Goal: Task Accomplishment & Management: Manage account settings

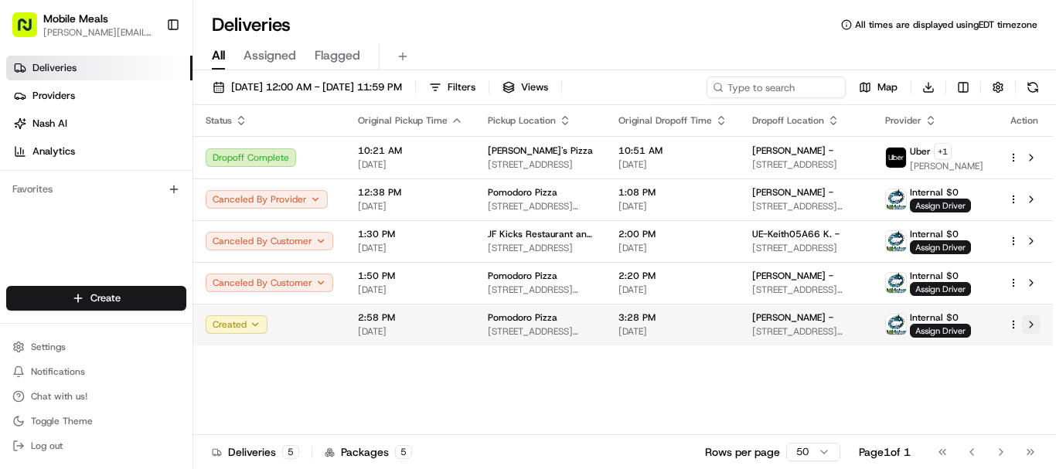
click at [1030, 322] on button at bounding box center [1031, 324] width 19 height 19
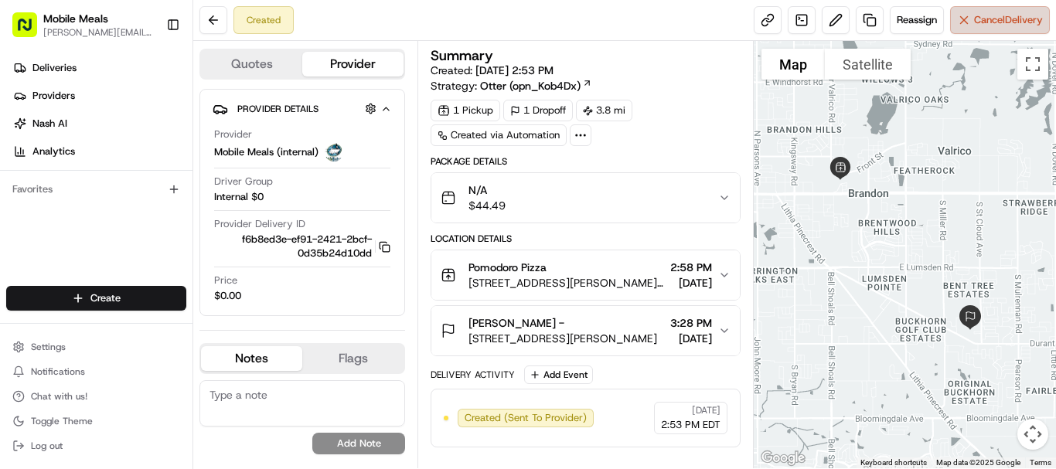
click at [995, 25] on span "Cancel Delivery" at bounding box center [1008, 20] width 69 height 14
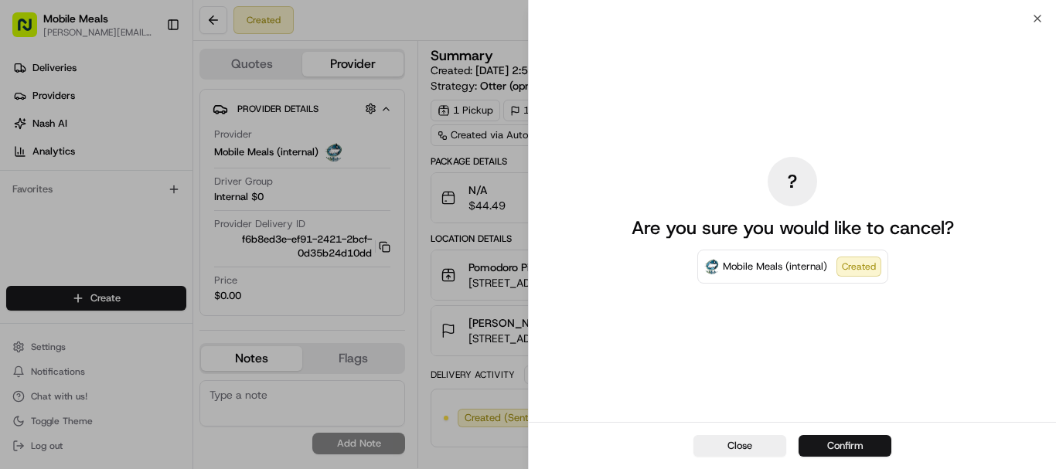
click at [863, 441] on button "Confirm" at bounding box center [844, 446] width 93 height 22
